Goal: Information Seeking & Learning: Find specific fact

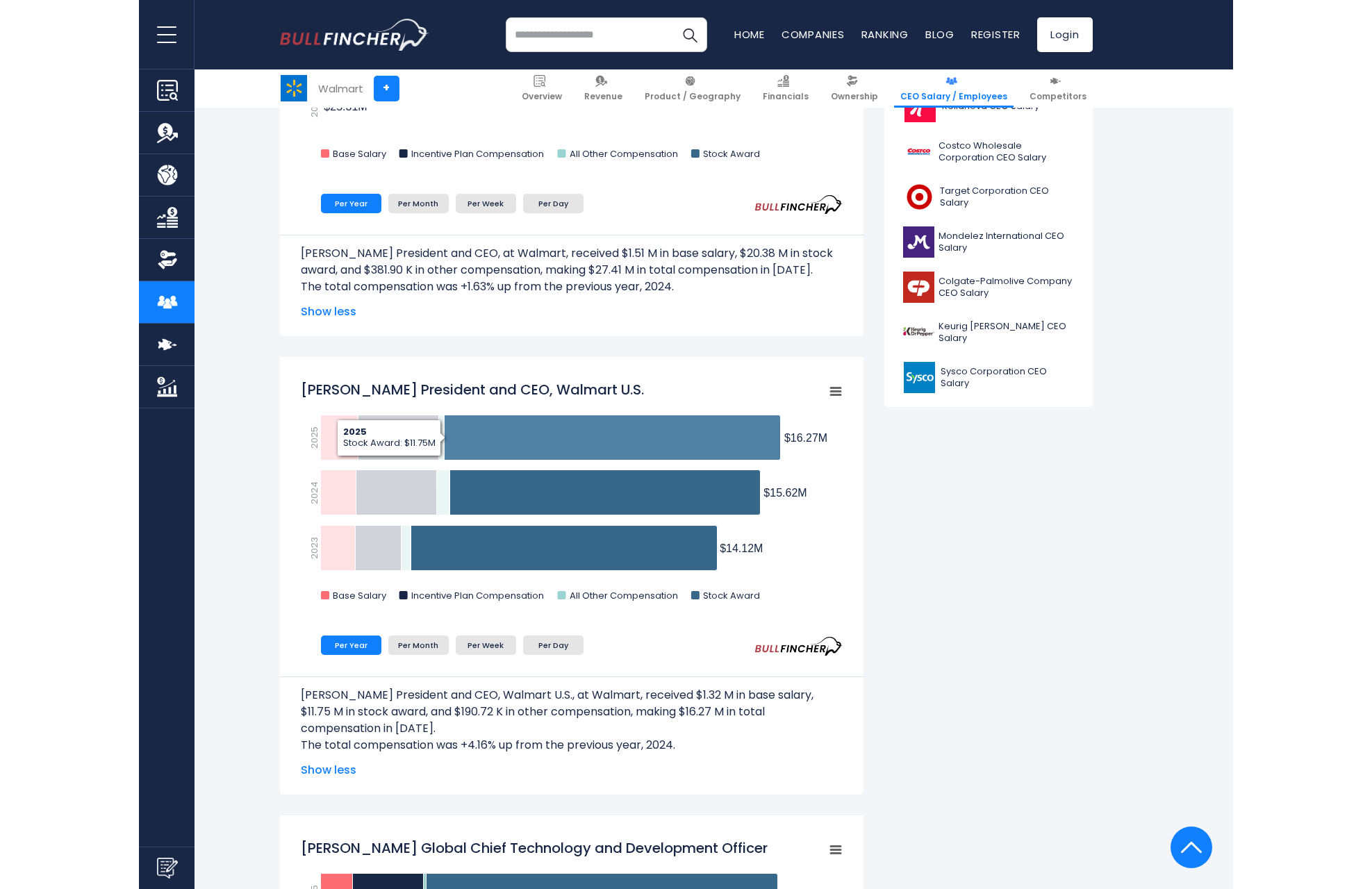
scroll to position [569, 0]
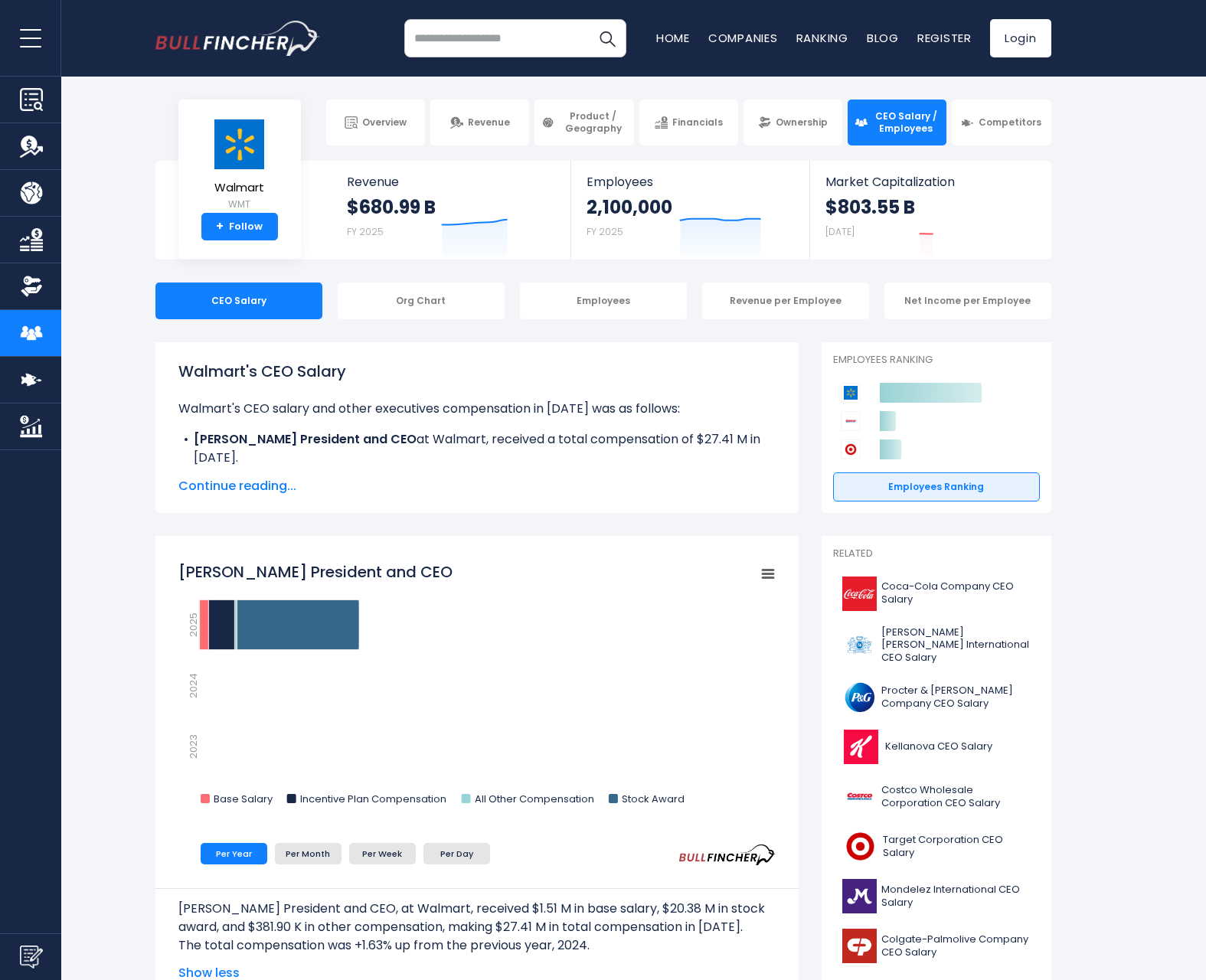
scroll to position [5, 0]
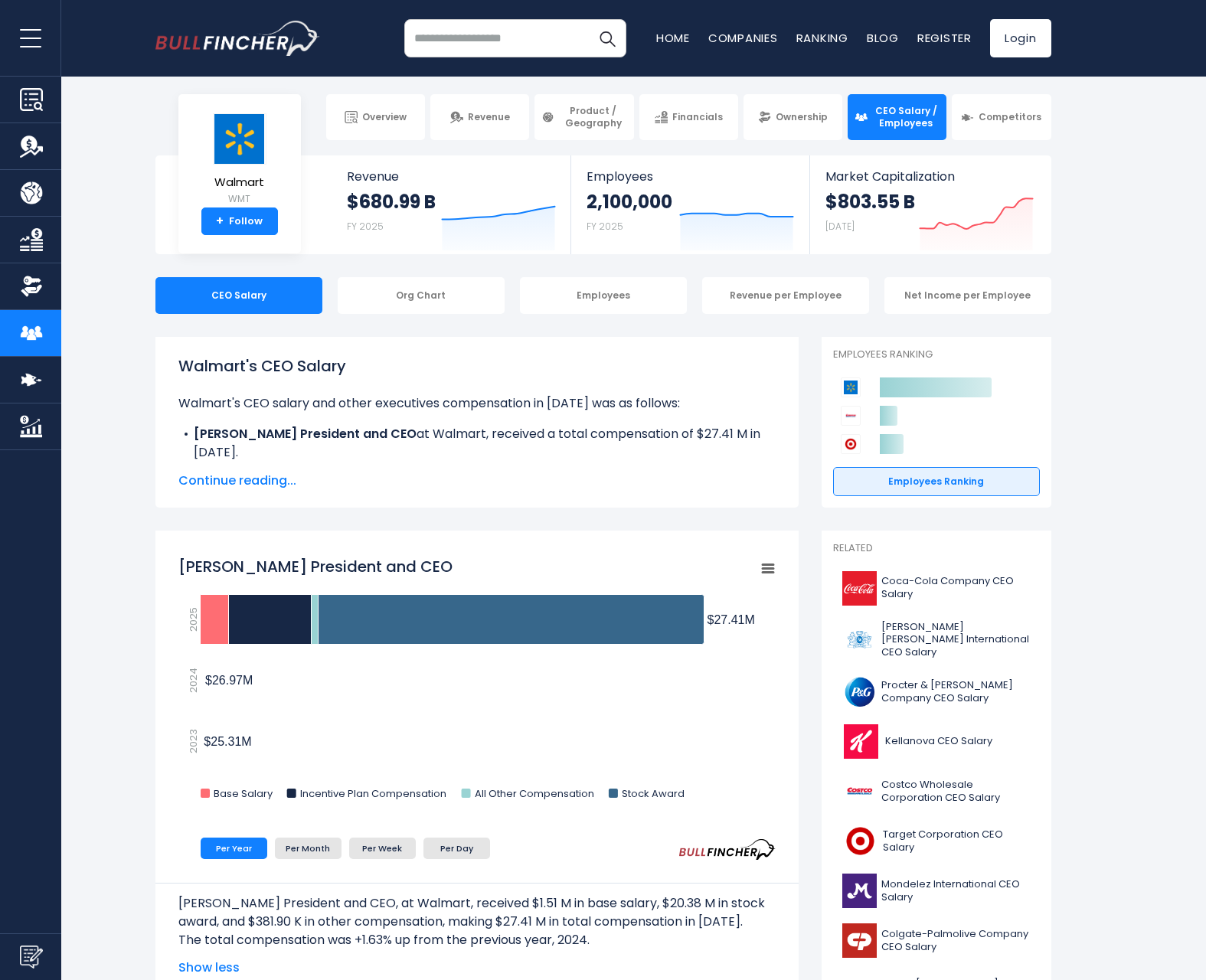
click at [277, 482] on span "Continue reading..." at bounding box center [477, 481] width 598 height 19
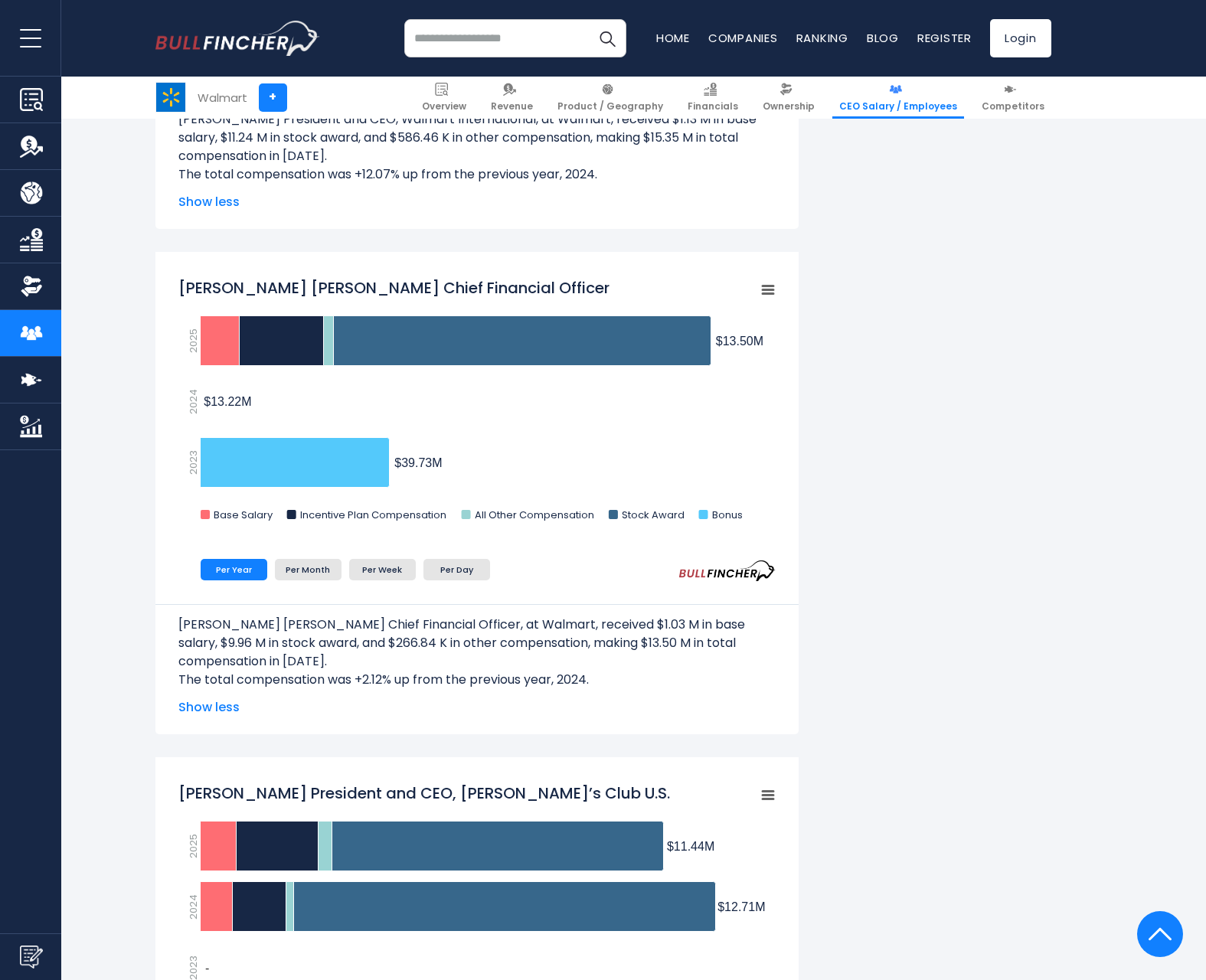
scroll to position [2475, 0]
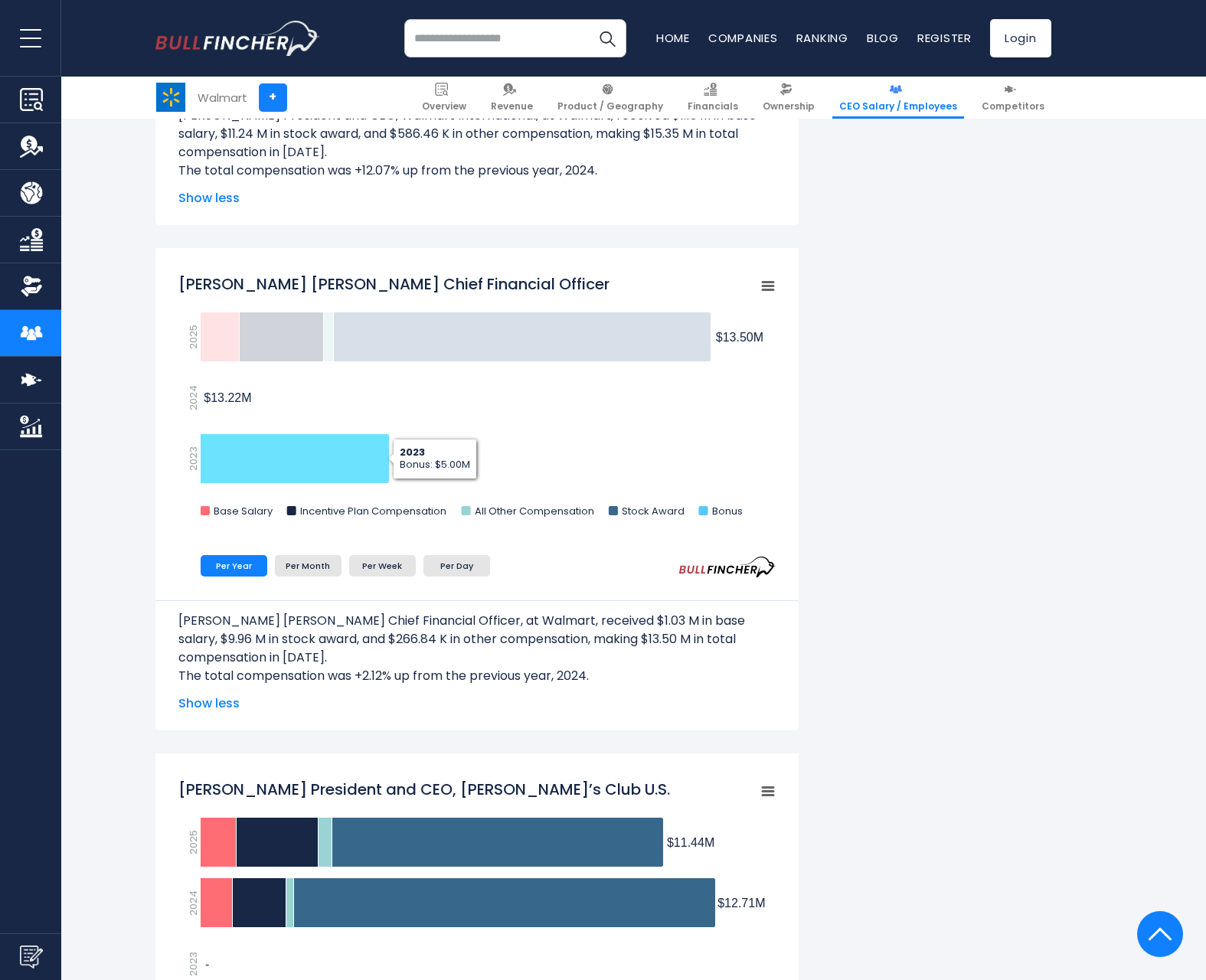
click at [267, 456] on icon "John David Rainey Chief Financial Officer" at bounding box center [294, 458] width 189 height 50
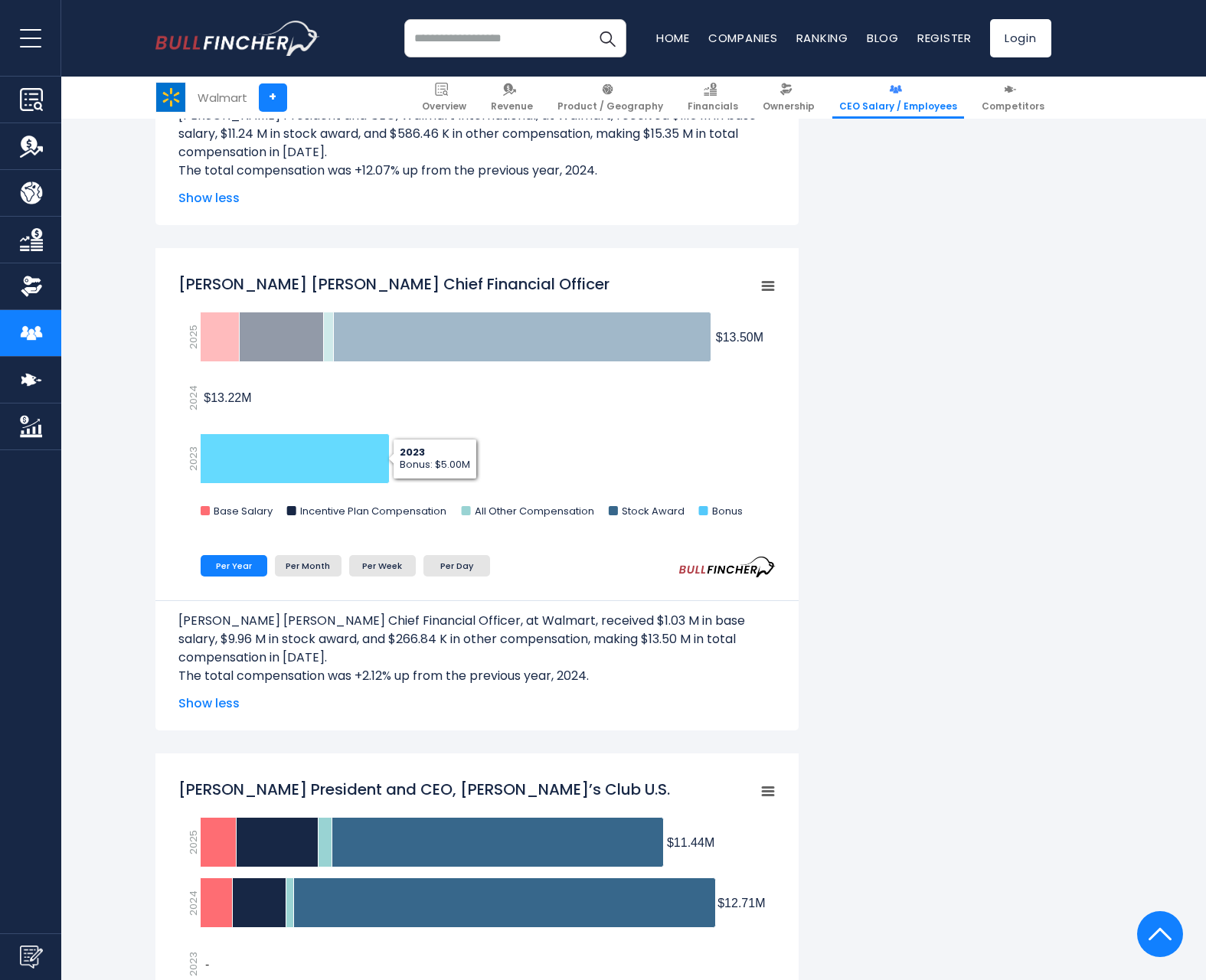
click at [375, 471] on icon "John David Rainey Chief Financial Officer" at bounding box center [294, 458] width 189 height 50
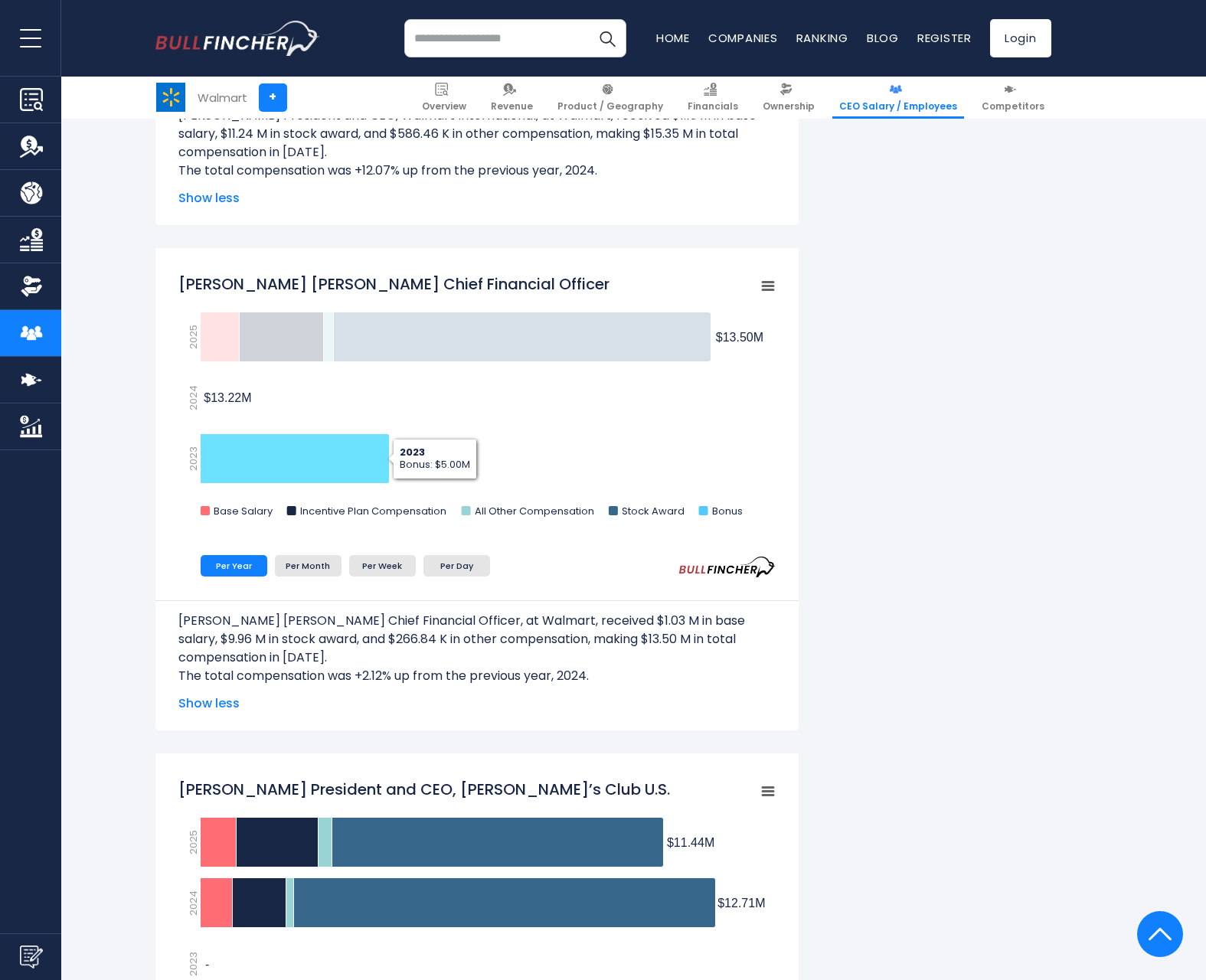
click at [375, 471] on icon "John David Rainey Chief Financial Officer" at bounding box center [294, 458] width 189 height 50
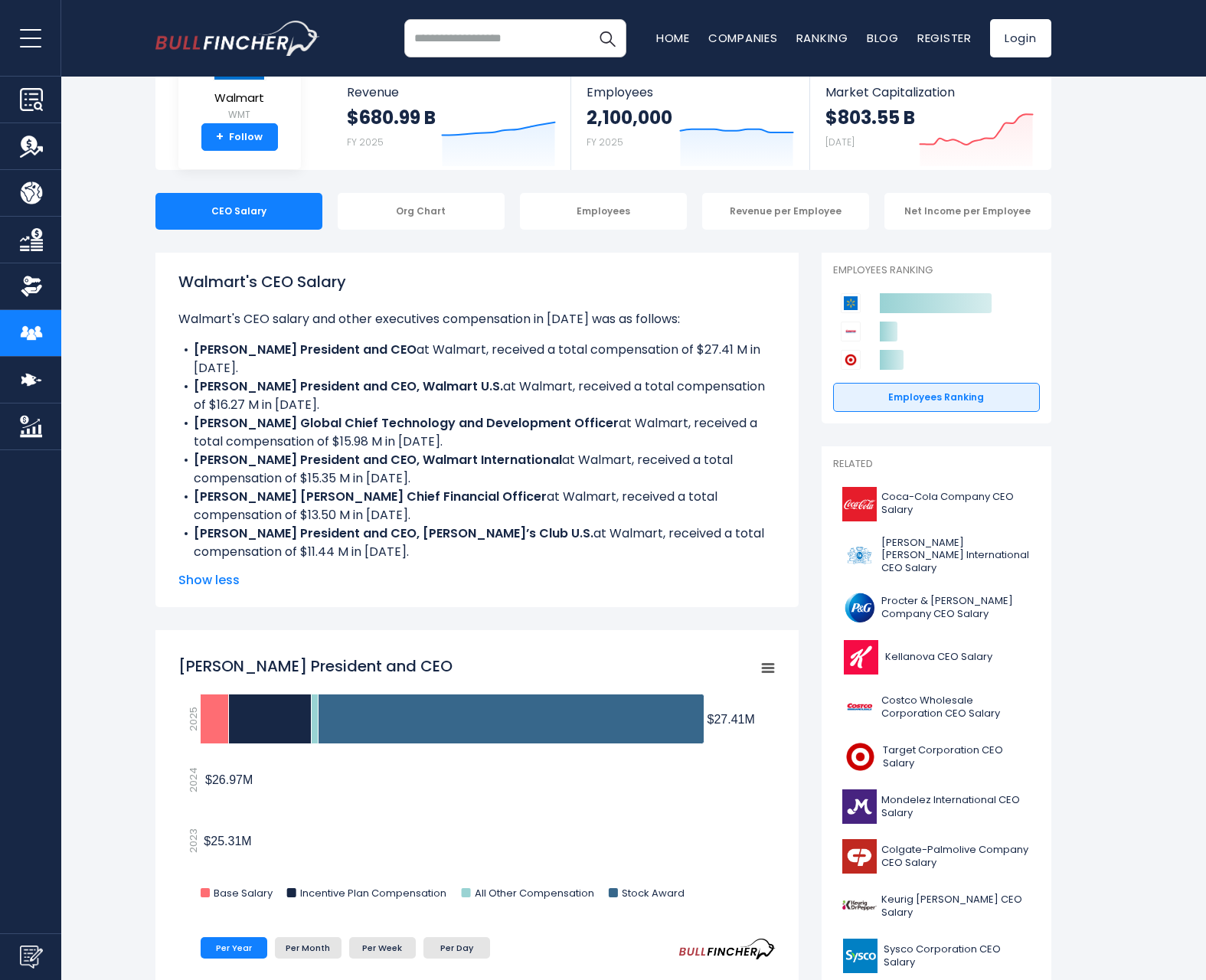
scroll to position [100, 0]
